Goal: Find specific page/section: Find specific page/section

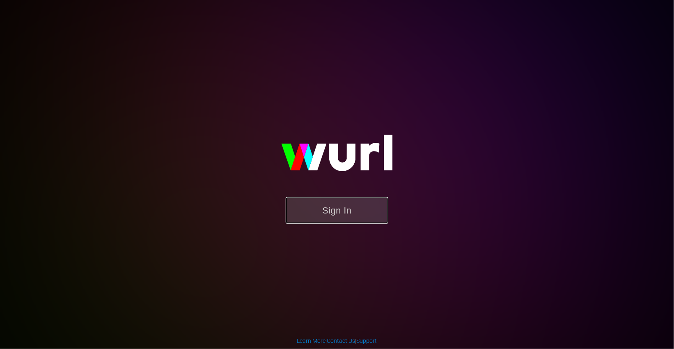
click at [343, 220] on button "Sign In" at bounding box center [337, 210] width 103 height 27
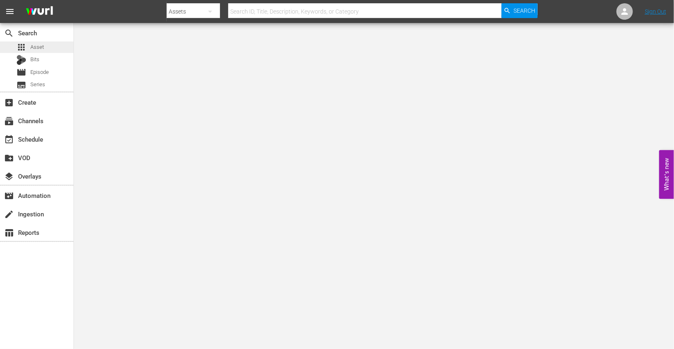
click at [58, 48] on div "apps Asset" at bounding box center [37, 46] width 74 height 11
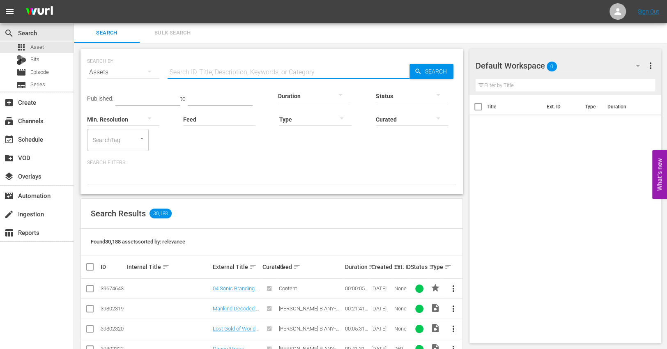
click at [270, 76] on input "text" at bounding box center [289, 72] width 242 height 20
click at [209, 68] on input "[PERSON_NAME]" at bounding box center [289, 72] width 242 height 20
type input "lost holiday"
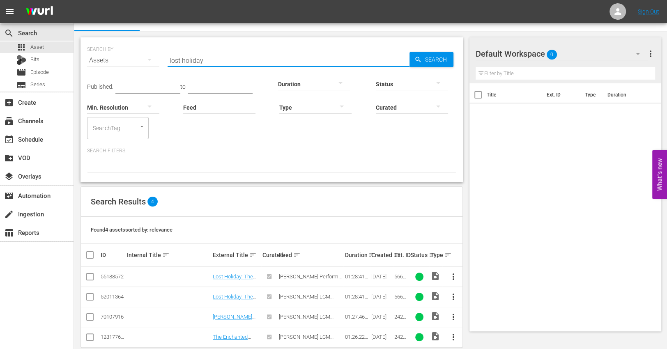
scroll to position [24, 0]
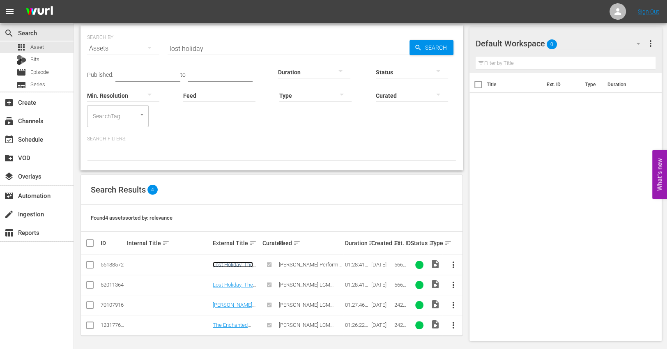
click at [243, 263] on link "Lost Holiday: The [PERSON_NAME] And [PERSON_NAME] Story" at bounding box center [233, 277] width 40 height 31
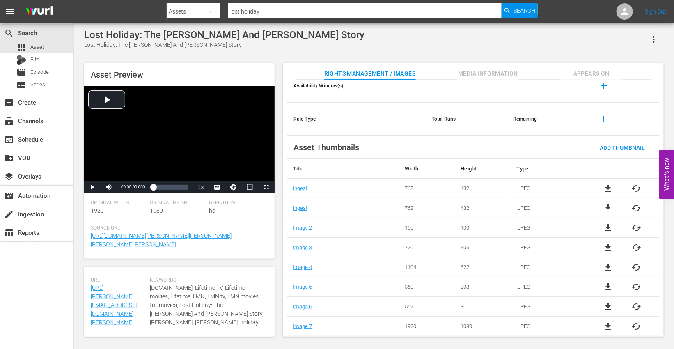
scroll to position [60, 0]
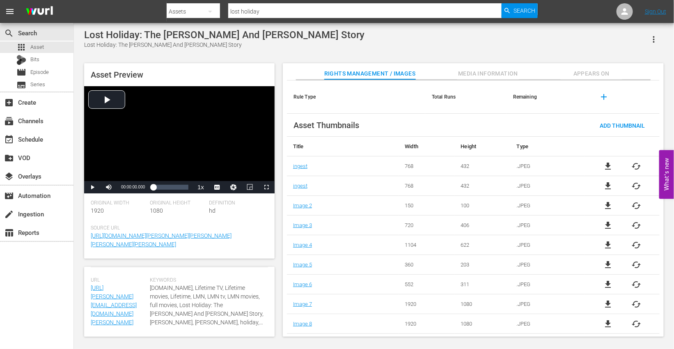
click at [489, 66] on button "Media Information" at bounding box center [488, 71] width 62 height 16
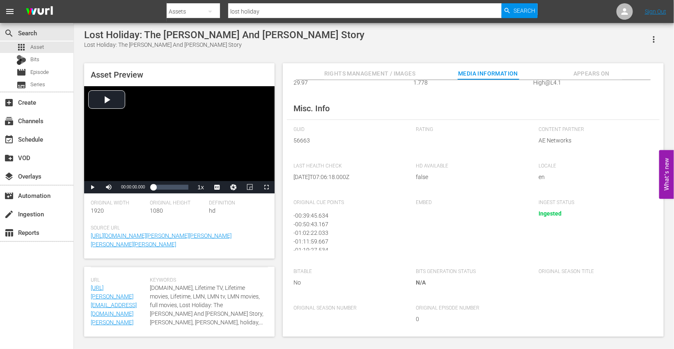
scroll to position [19, 0]
click at [539, 72] on span "Appears On" at bounding box center [592, 74] width 62 height 10
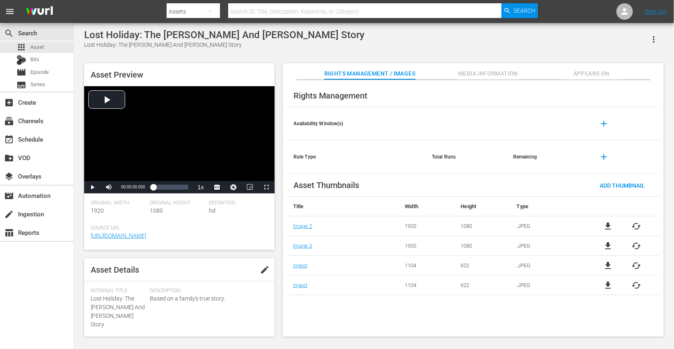
click at [539, 66] on button "Appears On" at bounding box center [592, 71] width 62 height 16
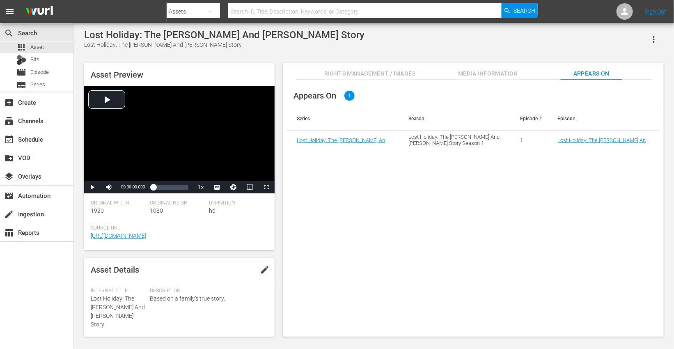
click at [498, 68] on button "Media Information" at bounding box center [488, 71] width 62 height 16
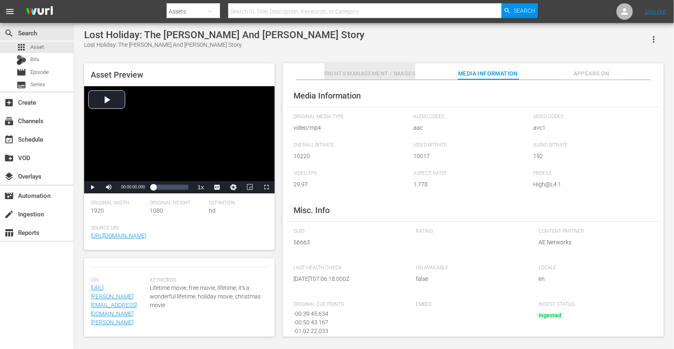
click at [413, 68] on button "Rights Management / Images" at bounding box center [369, 71] width 91 height 16
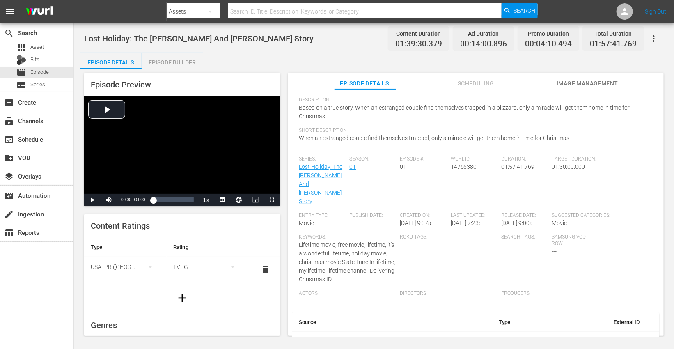
scroll to position [90, 0]
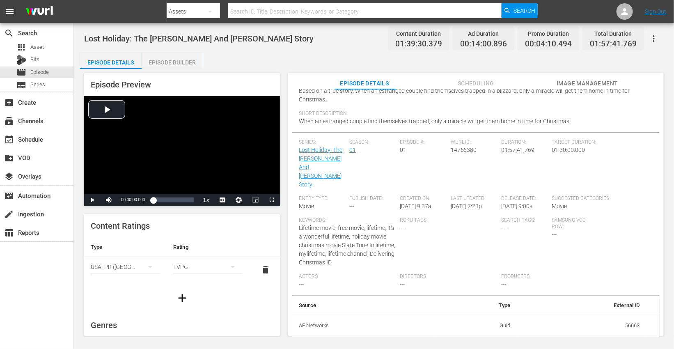
click at [336, 225] on span "Lifetime movie, free movie, lifetime, it's a wonderful lifetime, holiday movie,…" at bounding box center [347, 245] width 97 height 41
click at [325, 225] on span "Lifetime movie, free movie, lifetime, it's a wonderful lifetime, holiday movie,…" at bounding box center [347, 245] width 97 height 41
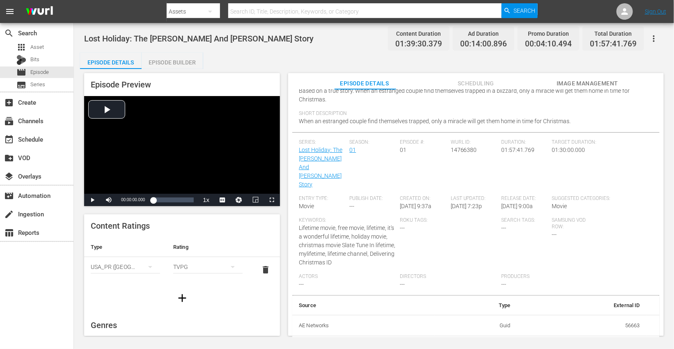
click at [539, 81] on span "Image Management" at bounding box center [588, 83] width 62 height 10
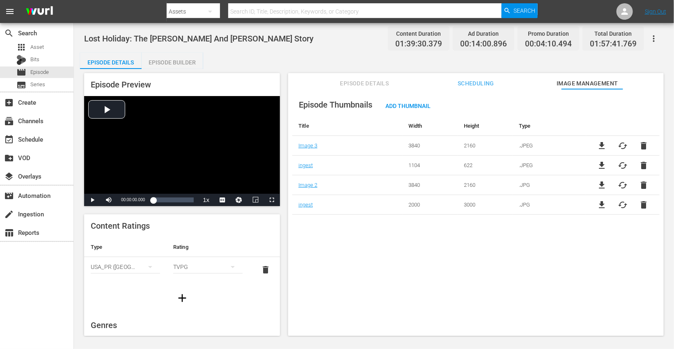
click at [487, 80] on span "Scheduling" at bounding box center [477, 83] width 62 height 10
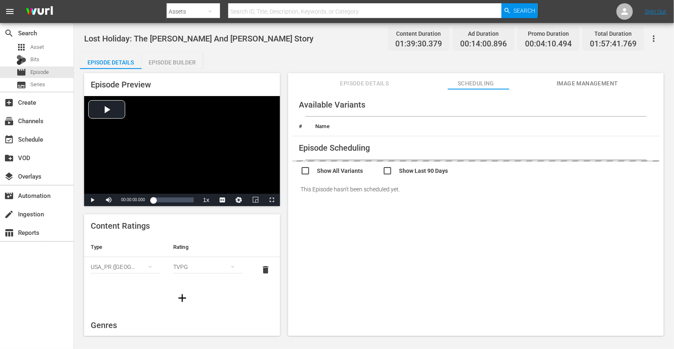
click at [376, 80] on span "Episode Details" at bounding box center [365, 83] width 62 height 10
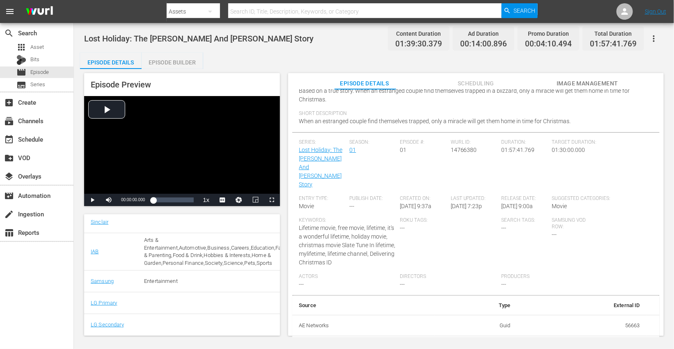
click at [539, 279] on td "209293" at bounding box center [581, 346] width 129 height 21
copy td "209293"
click at [539, 279] on td "56663" at bounding box center [581, 325] width 129 height 21
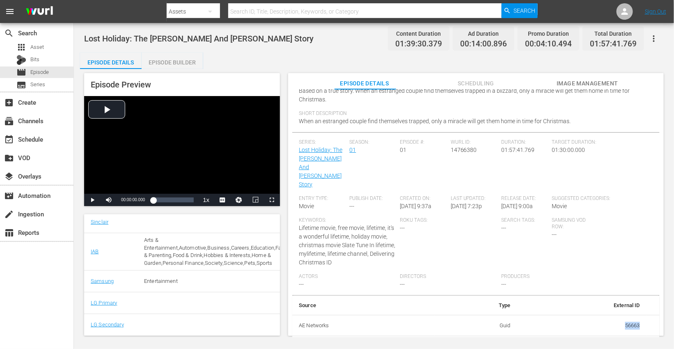
copy td "56663"
